Goal: Check status: Check status

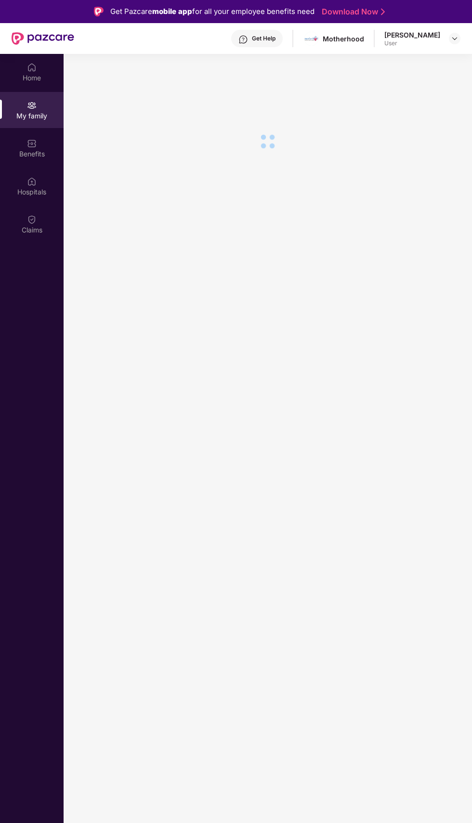
scroll to position [0, 0]
click at [36, 220] on img at bounding box center [32, 219] width 10 height 10
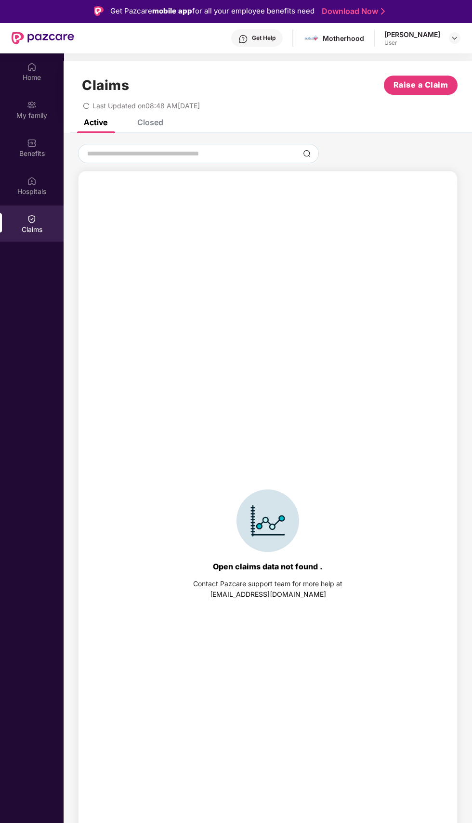
click at [157, 122] on div "Closed" at bounding box center [150, 122] width 26 height 10
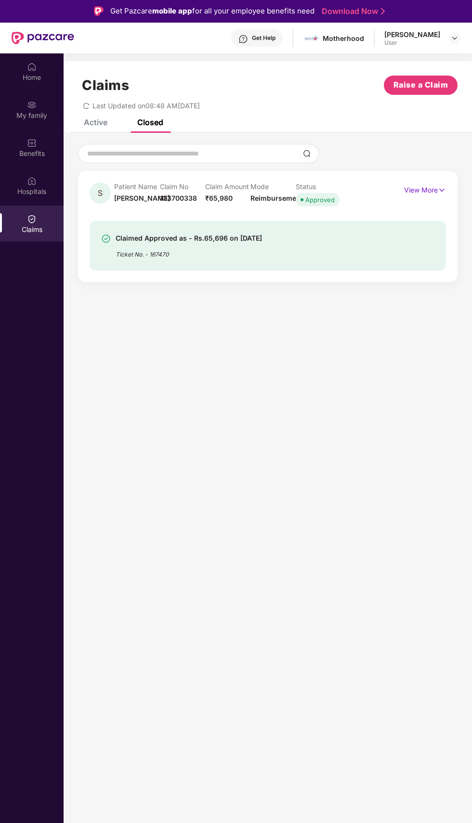
click at [409, 190] on p "View More" at bounding box center [425, 188] width 42 height 13
